Goal: Navigation & Orientation: Go to known website

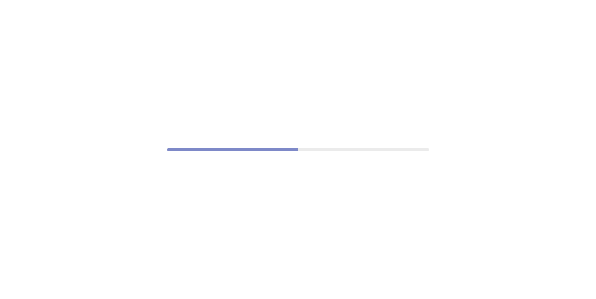
click at [302, 144] on div at bounding box center [298, 149] width 596 height 299
drag, startPoint x: 342, startPoint y: 140, endPoint x: 595, endPoint y: 33, distance: 275.2
click at [595, 107] on div at bounding box center [298, 149] width 596 height 299
